Goal: Transaction & Acquisition: Book appointment/travel/reservation

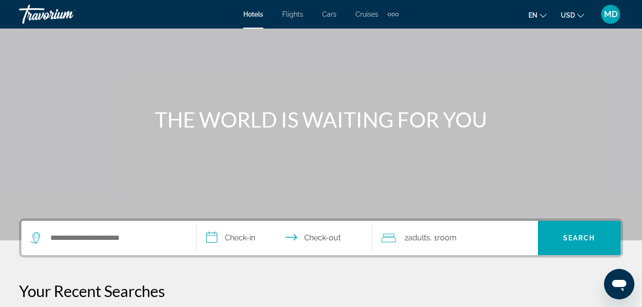
scroll to position [171, 0]
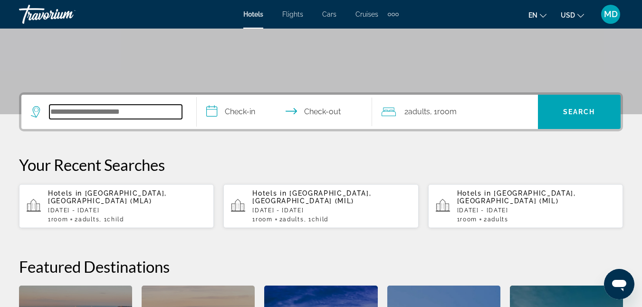
click at [102, 110] on input "Search hotel destination" at bounding box center [115, 112] width 133 height 14
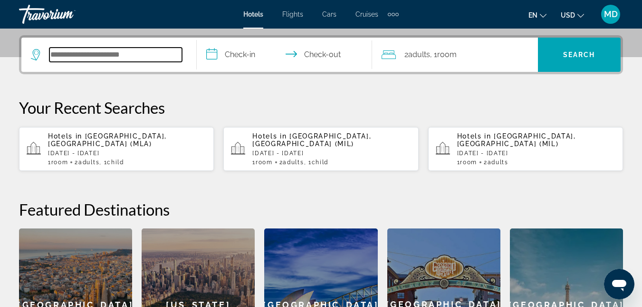
scroll to position [232, 0]
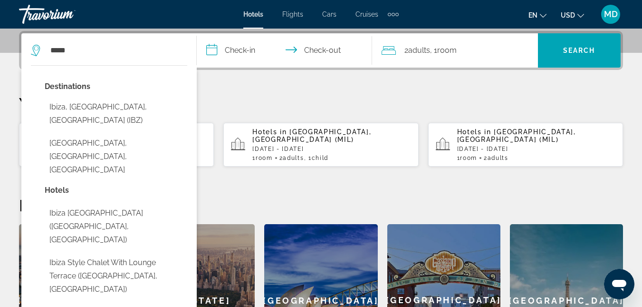
click at [102, 110] on button "Ibiza, [GEOGRAPHIC_DATA], [GEOGRAPHIC_DATA] (IBZ)" at bounding box center [116, 113] width 143 height 31
type input "**********"
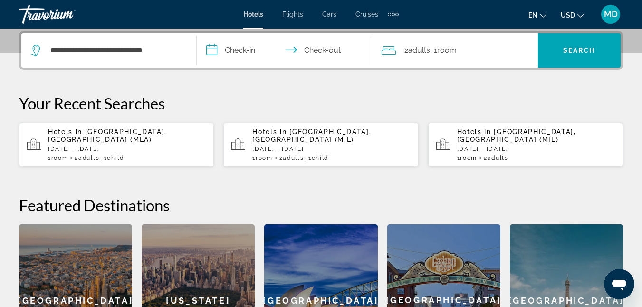
click at [322, 58] on input "**********" at bounding box center [286, 51] width 179 height 37
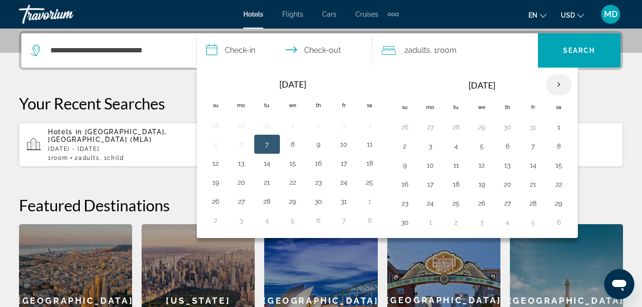
click at [562, 87] on th "Next month" at bounding box center [559, 84] width 26 height 21
click at [456, 201] on button "30" at bounding box center [456, 202] width 15 height 13
click at [558, 84] on th "Next month" at bounding box center [559, 84] width 26 height 21
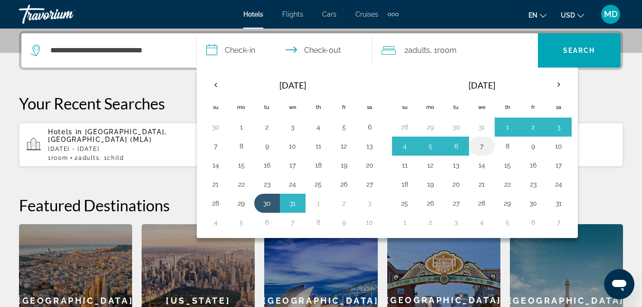
click at [484, 147] on button "7" at bounding box center [481, 145] width 15 height 13
type input "**********"
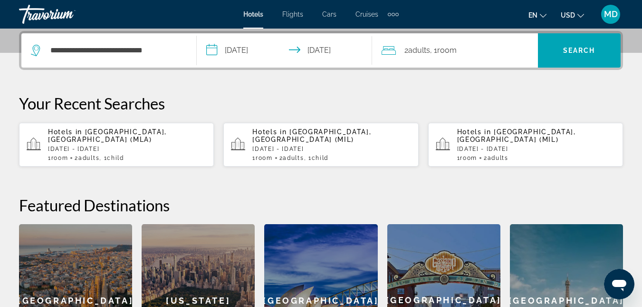
click at [480, 45] on div "2 Adult Adults , 1 Room rooms" at bounding box center [460, 50] width 156 height 13
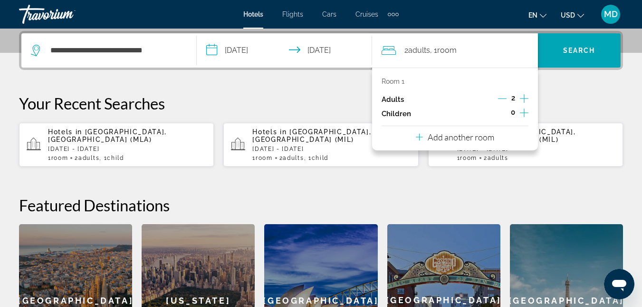
click at [522, 111] on icon "Increment children" at bounding box center [524, 112] width 9 height 11
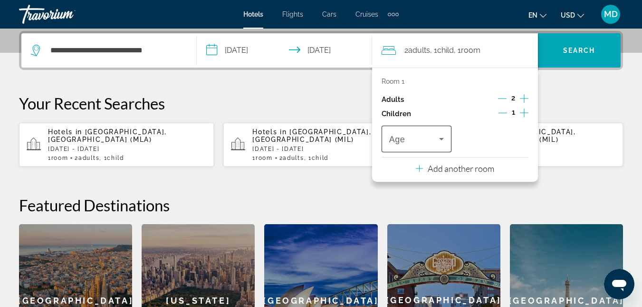
click at [440, 141] on icon "Travelers: 2 adults, 1 child" at bounding box center [441, 138] width 11 height 11
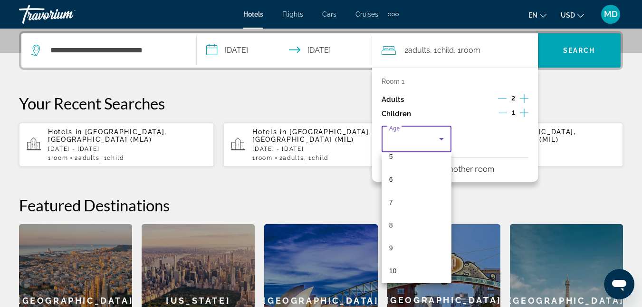
scroll to position [133, 0]
click at [391, 239] on span "9" at bounding box center [391, 239] width 4 height 11
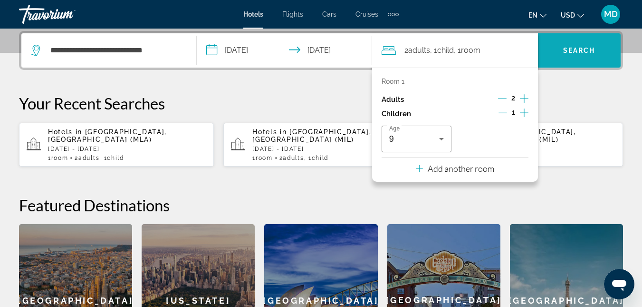
click at [571, 47] on span "Search" at bounding box center [579, 51] width 32 height 8
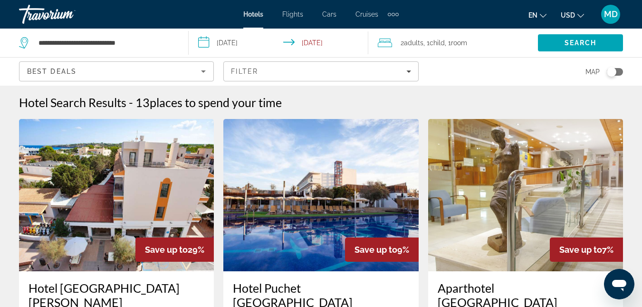
click at [206, 72] on icon "Sort by" at bounding box center [203, 71] width 11 height 11
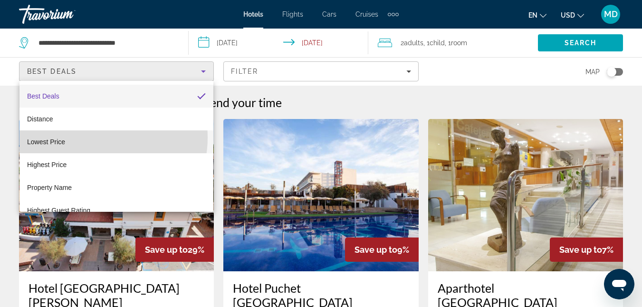
click at [96, 137] on mat-option "Lowest Price" at bounding box center [116, 141] width 194 height 23
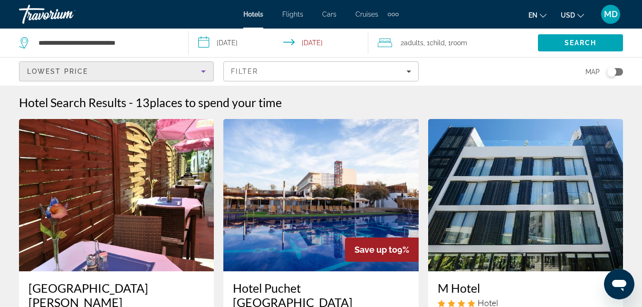
click at [473, 60] on div "Map" at bounding box center [525, 72] width 195 height 28
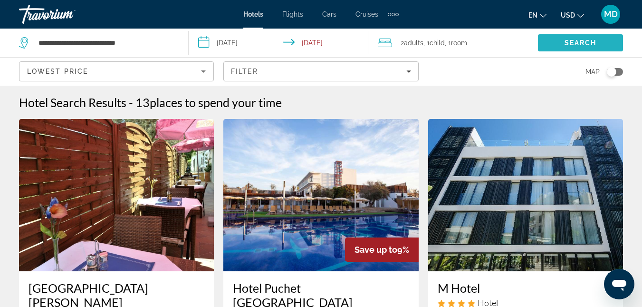
click at [571, 37] on span "Search" at bounding box center [580, 42] width 85 height 23
click at [571, 45] on span "Search" at bounding box center [581, 43] width 32 height 8
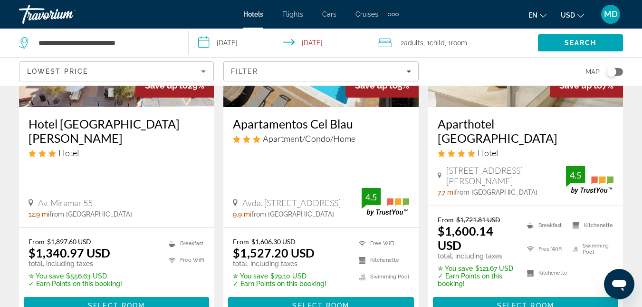
scroll to position [570, 0]
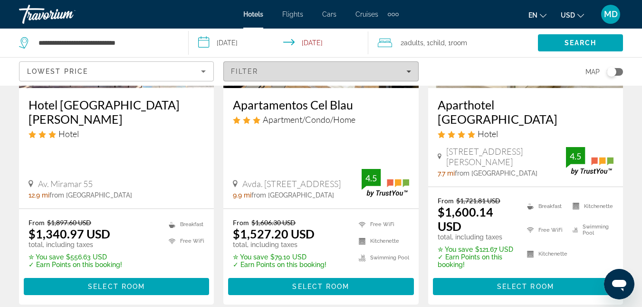
click at [412, 67] on span "Filters" at bounding box center [321, 71] width 194 height 23
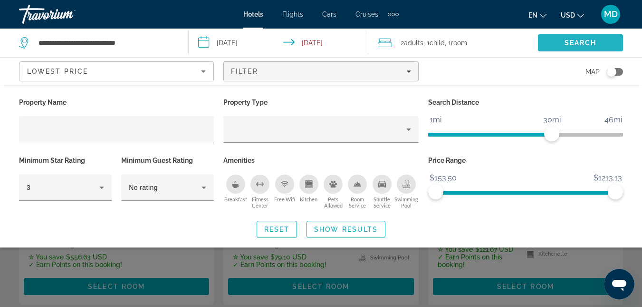
click at [591, 44] on span "Search" at bounding box center [581, 43] width 32 height 8
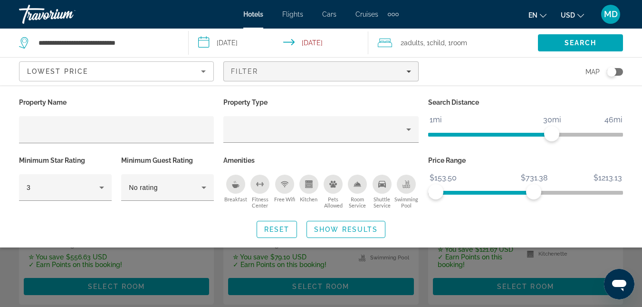
click at [534, 192] on span "ngx-slider" at bounding box center [485, 193] width 98 height 4
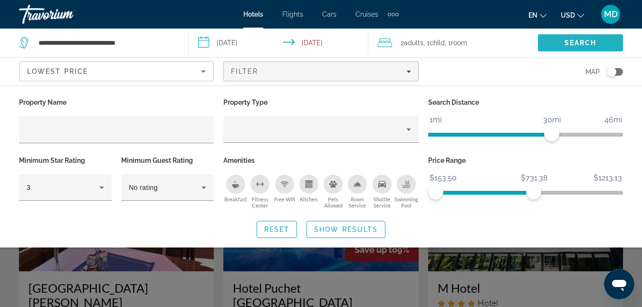
click at [582, 49] on span "Search" at bounding box center [580, 42] width 85 height 23
click at [437, 80] on div "Map" at bounding box center [525, 72] width 195 height 28
click at [493, 62] on div "Map" at bounding box center [525, 72] width 195 height 28
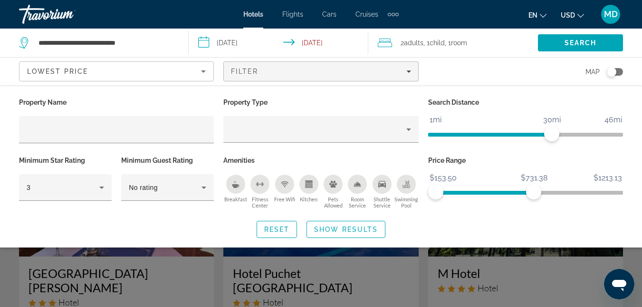
scroll to position [19, 0]
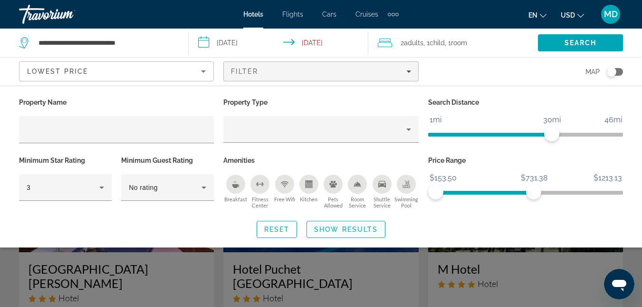
click at [327, 229] on span "Show Results" at bounding box center [346, 229] width 64 height 8
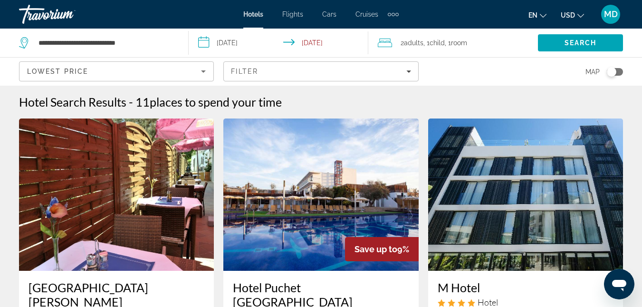
scroll to position [0, 0]
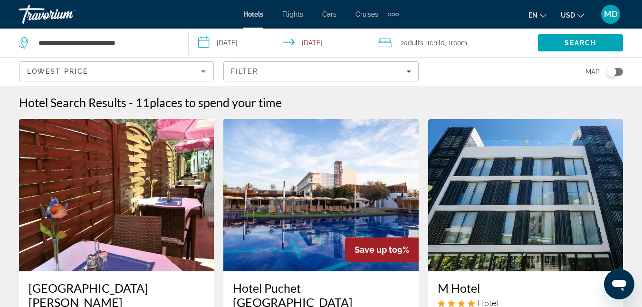
click at [38, 27] on mat-toolbar "Hotels Flights Cars Cruises Activities Hotels Flights Cars Cruises Activities e…" at bounding box center [321, 14] width 642 height 29
click at [612, 14] on span "MD" at bounding box center [611, 15] width 14 height 10
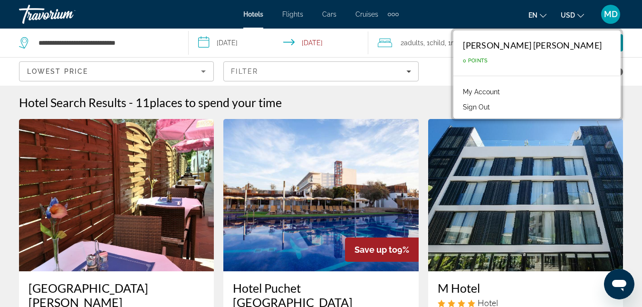
click at [589, 46] on div "[PERSON_NAME] [PERSON_NAME]" at bounding box center [532, 45] width 139 height 10
click at [505, 87] on link "My Account" at bounding box center [481, 92] width 47 height 12
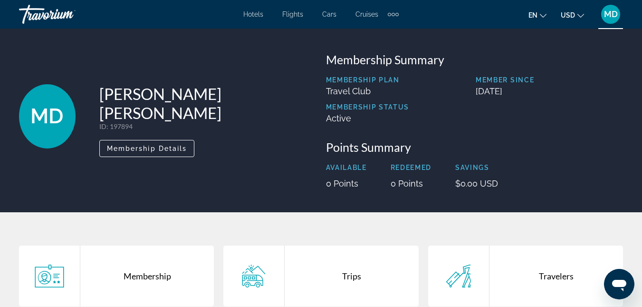
click at [257, 13] on span "Hotels" at bounding box center [253, 14] width 20 height 8
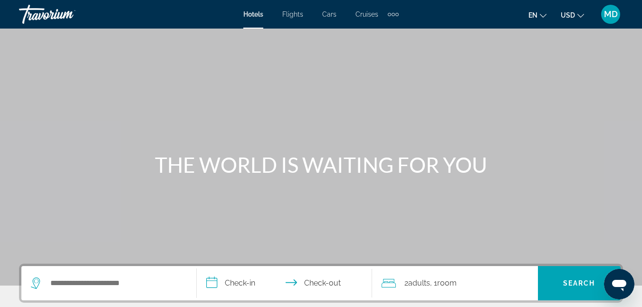
click at [64, 15] on div "Travorium" at bounding box center [66, 14] width 95 height 25
click at [257, 18] on span "Hotels" at bounding box center [253, 14] width 20 height 8
click at [391, 14] on div "Extra navigation items" at bounding box center [393, 14] width 11 height 14
